Goal: Task Accomplishment & Management: Manage account settings

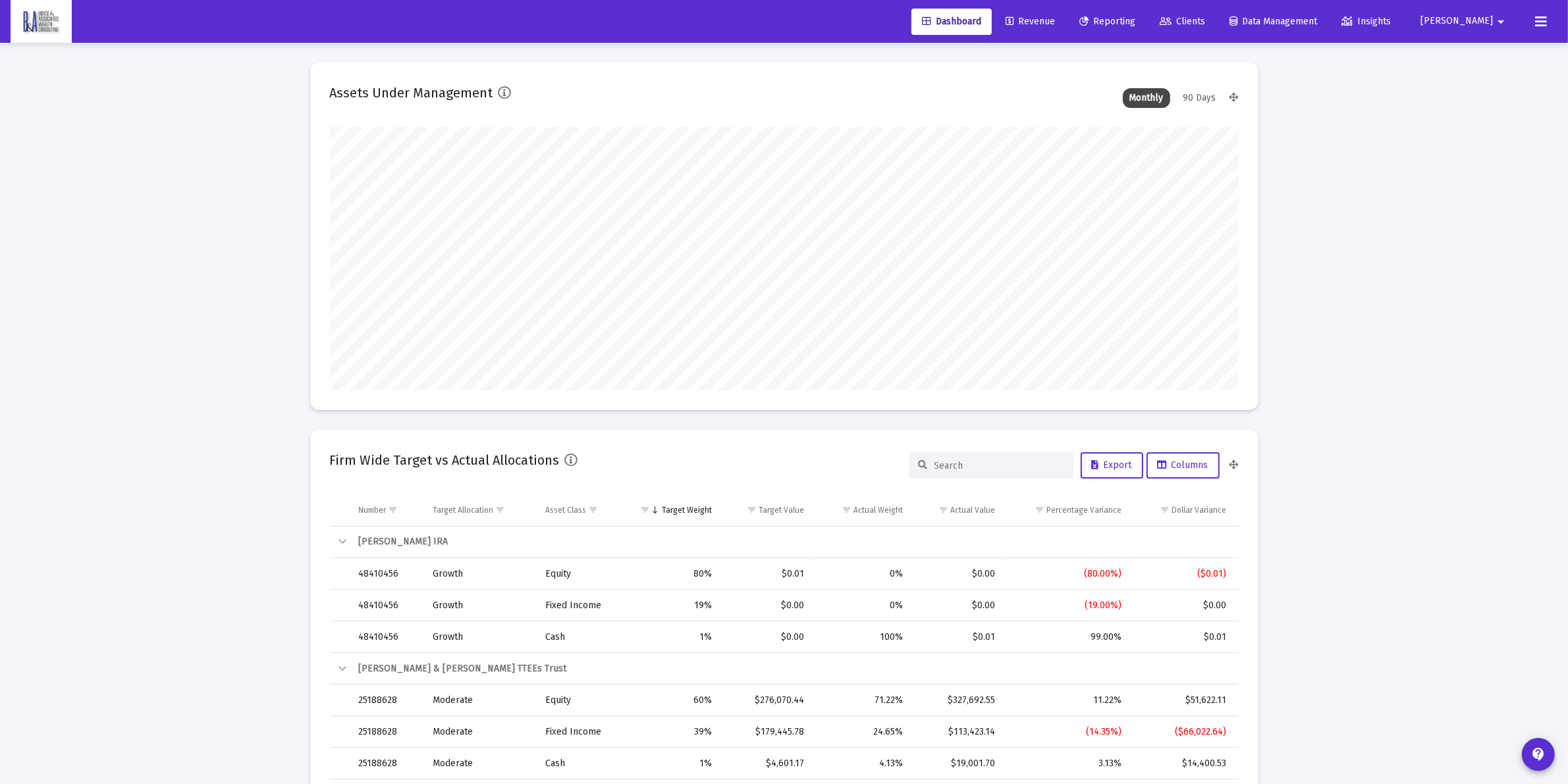
scroll to position [263, 489]
type input "[DATE]"
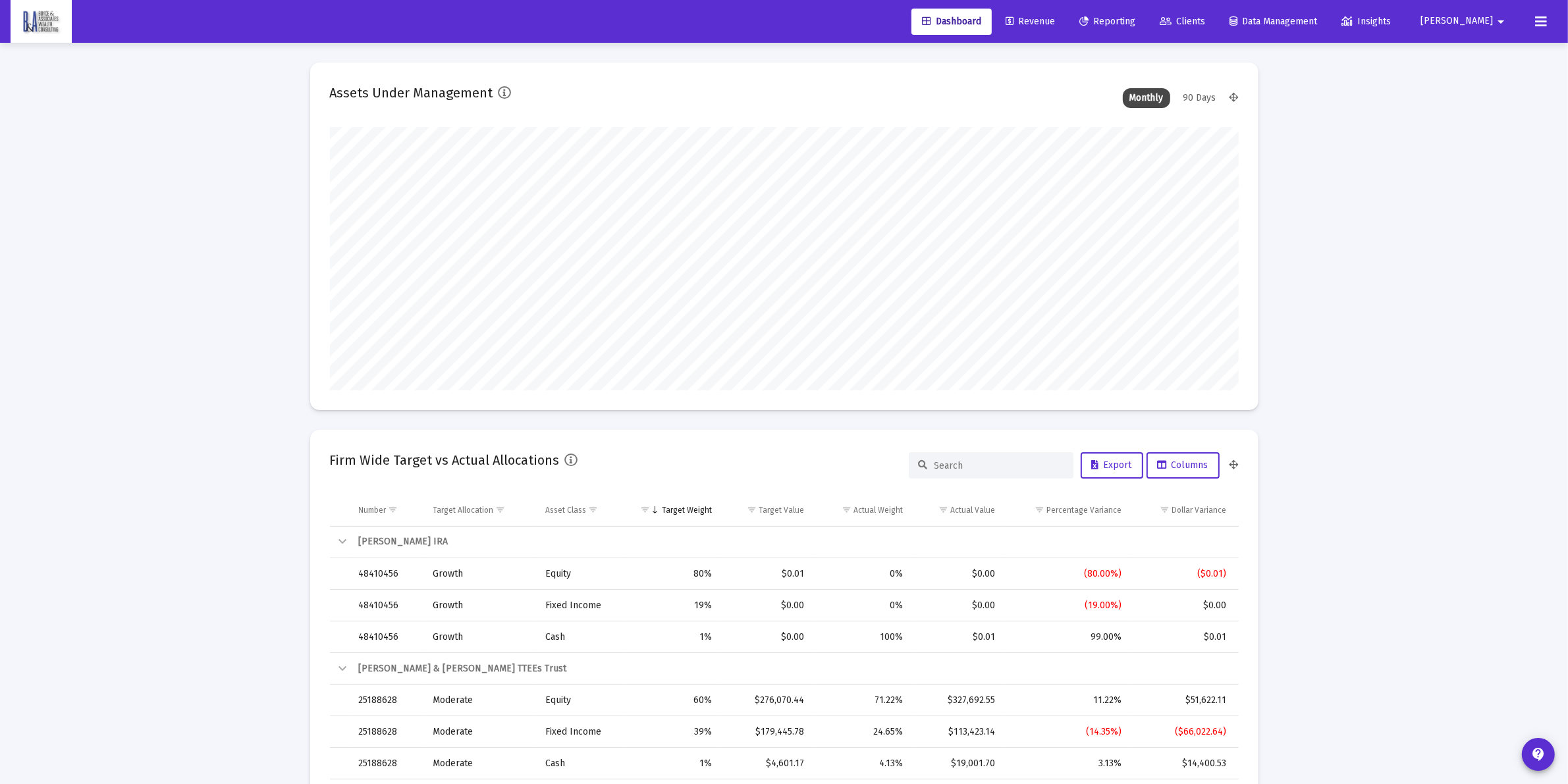
click at [1205, 21] on span "Clients" at bounding box center [1182, 21] width 45 height 12
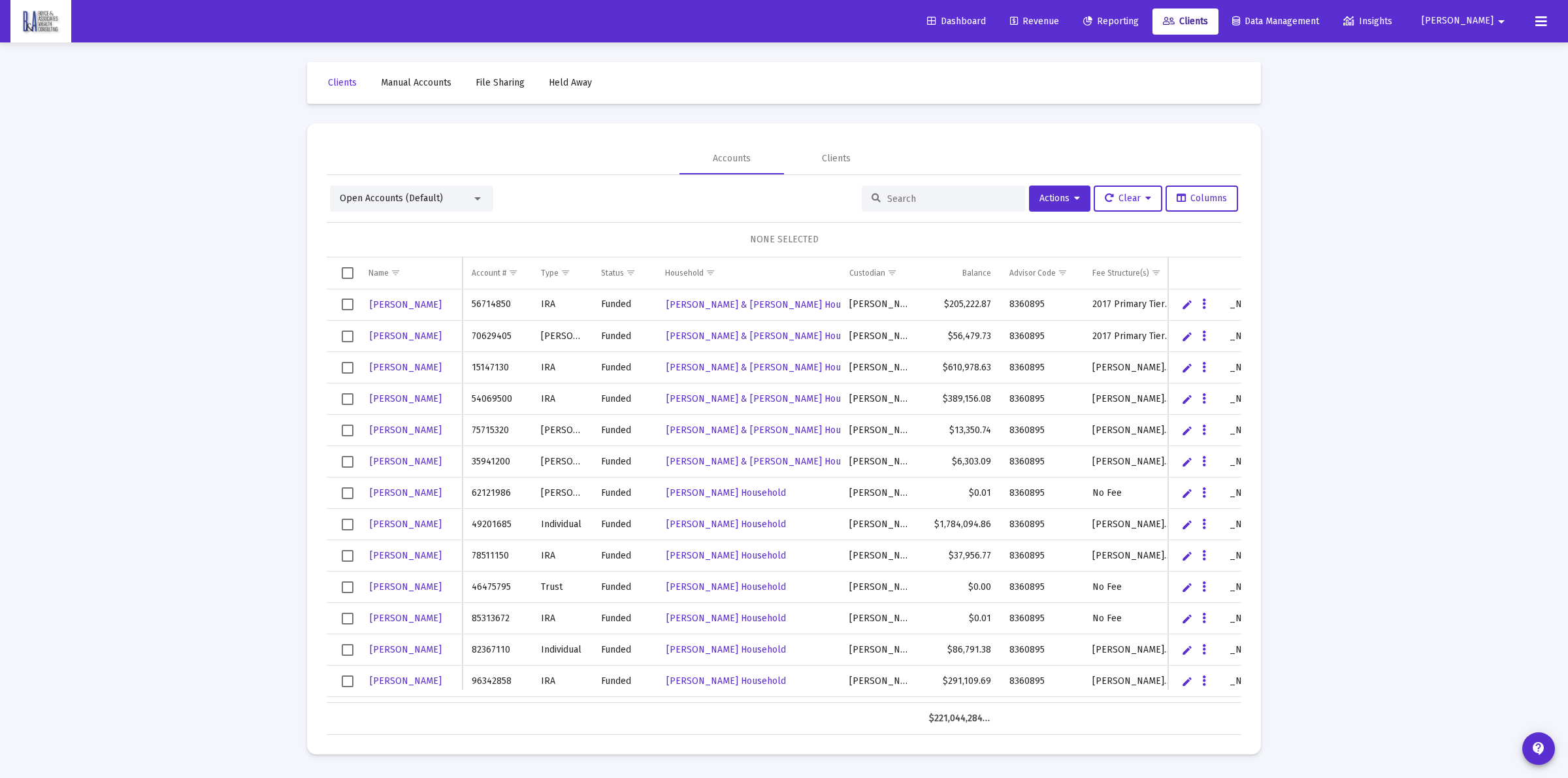
click at [933, 201] on input at bounding box center [951, 199] width 128 height 11
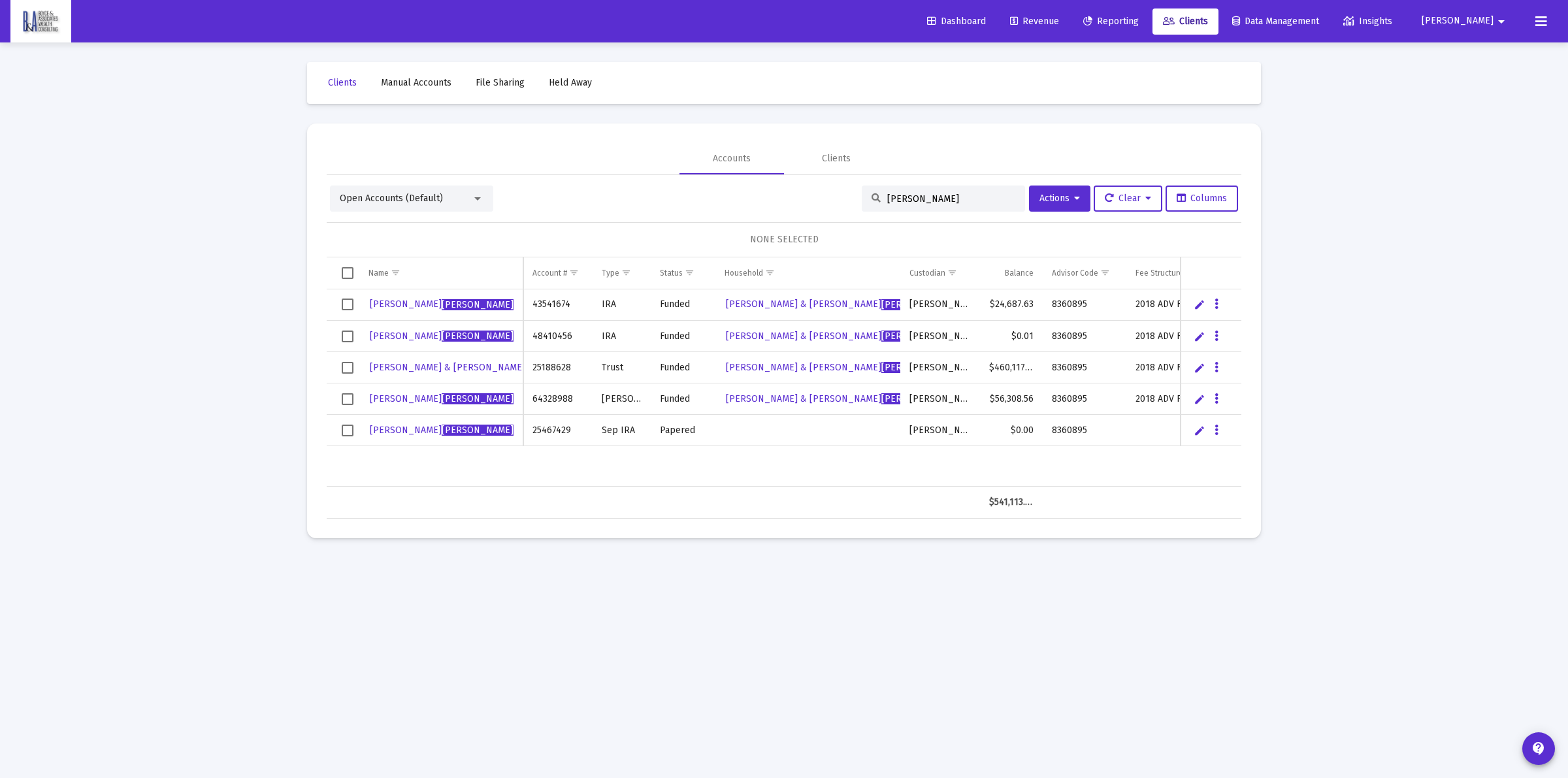
type input "[PERSON_NAME]"
click at [1213, 418] on td "Data grid" at bounding box center [1211, 431] width 61 height 31
click at [1219, 428] on button "Data grid" at bounding box center [1217, 430] width 11 height 11
click at [1251, 522] on button "Map to Household" at bounding box center [1268, 520] width 117 height 31
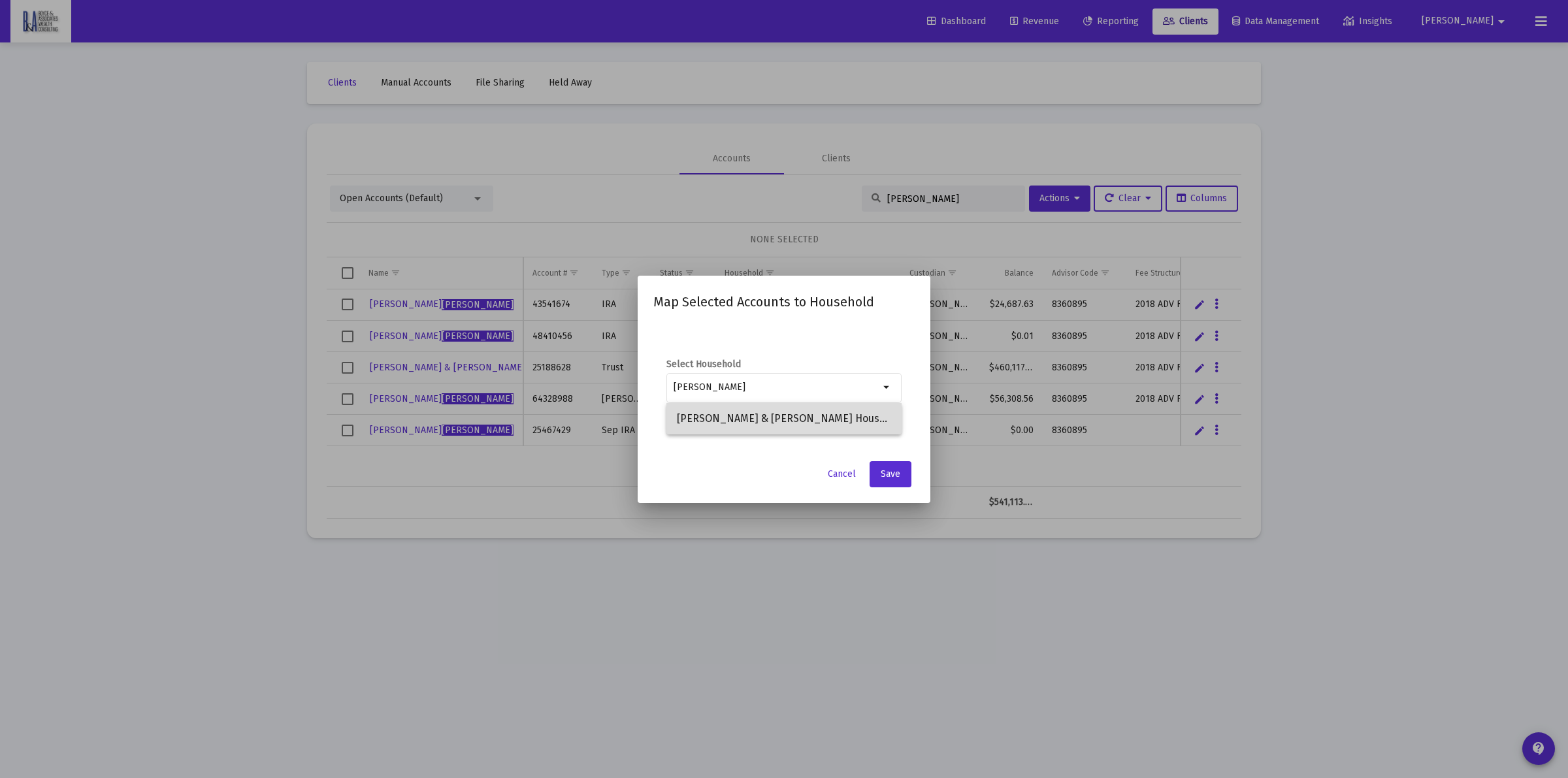
click at [719, 407] on span "[PERSON_NAME] & [PERSON_NAME] Household" at bounding box center [784, 418] width 215 height 31
type input "[PERSON_NAME] & [PERSON_NAME] Household"
click at [901, 475] on button "Save" at bounding box center [890, 474] width 42 height 26
